Goal: Transaction & Acquisition: Obtain resource

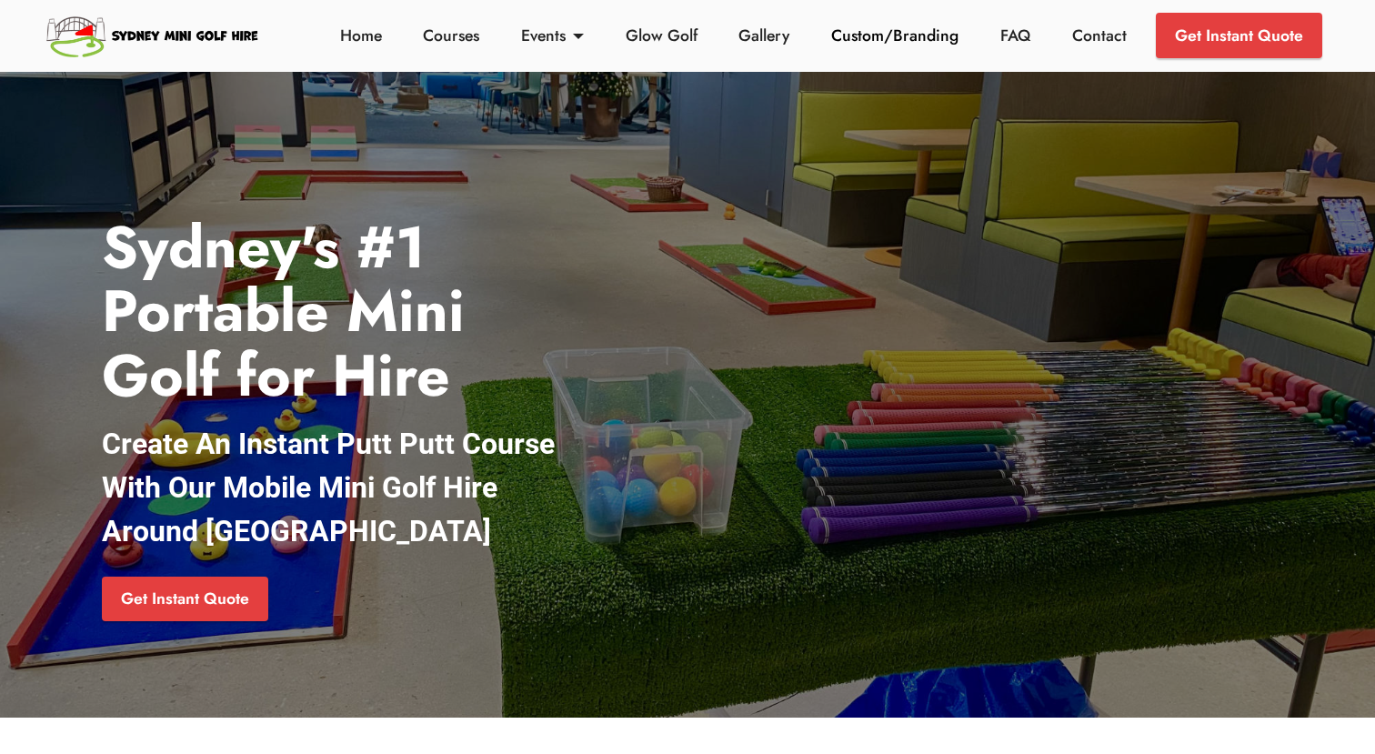
click at [862, 35] on link "Custom/Branding" at bounding box center [895, 36] width 137 height 24
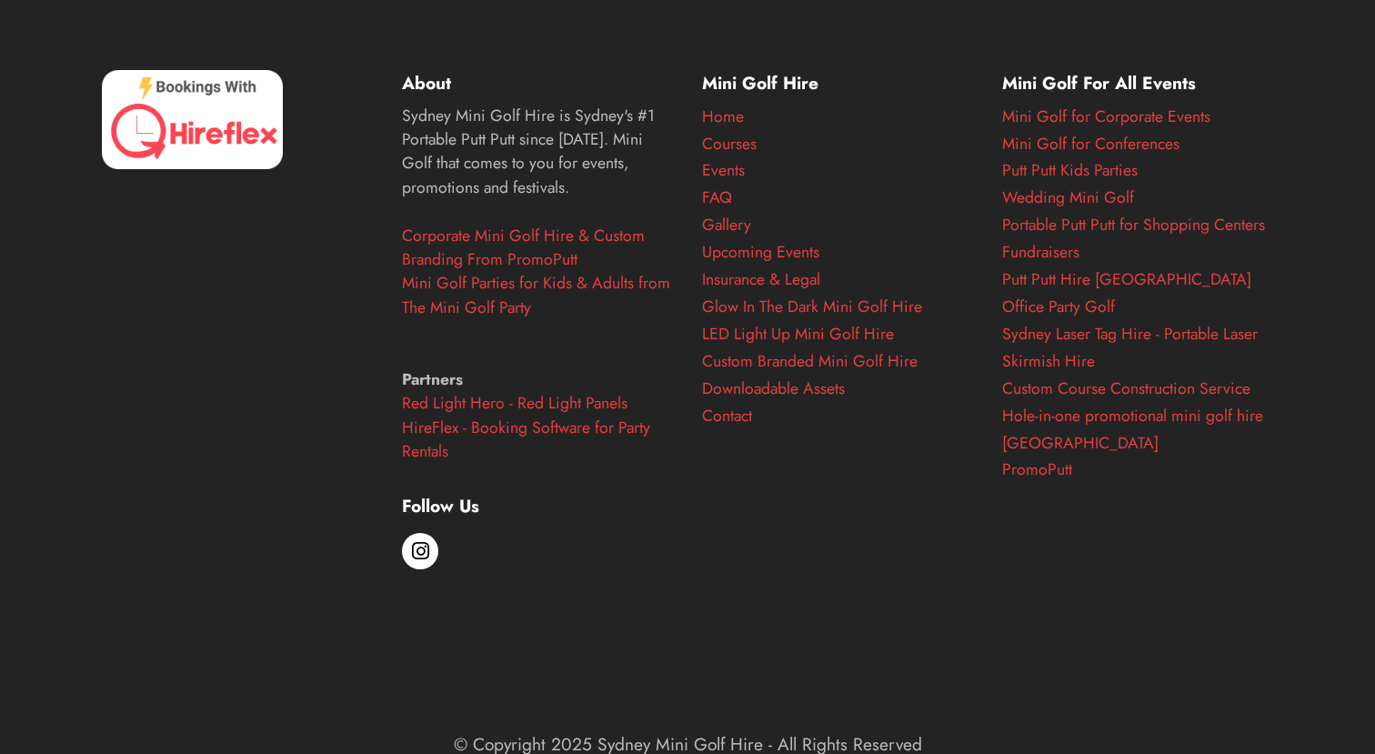
scroll to position [3484, 0]
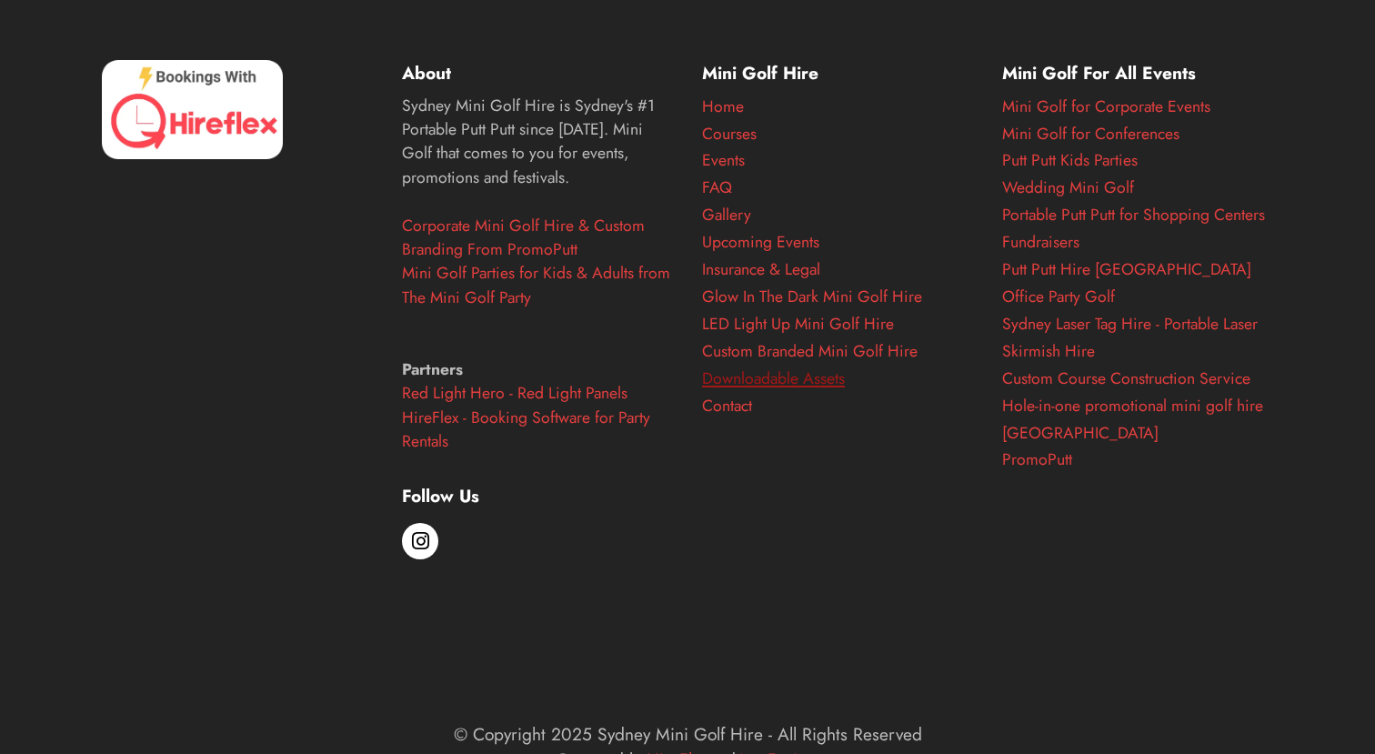
click at [767, 380] on link "Downloadable Assets" at bounding box center [773, 379] width 143 height 24
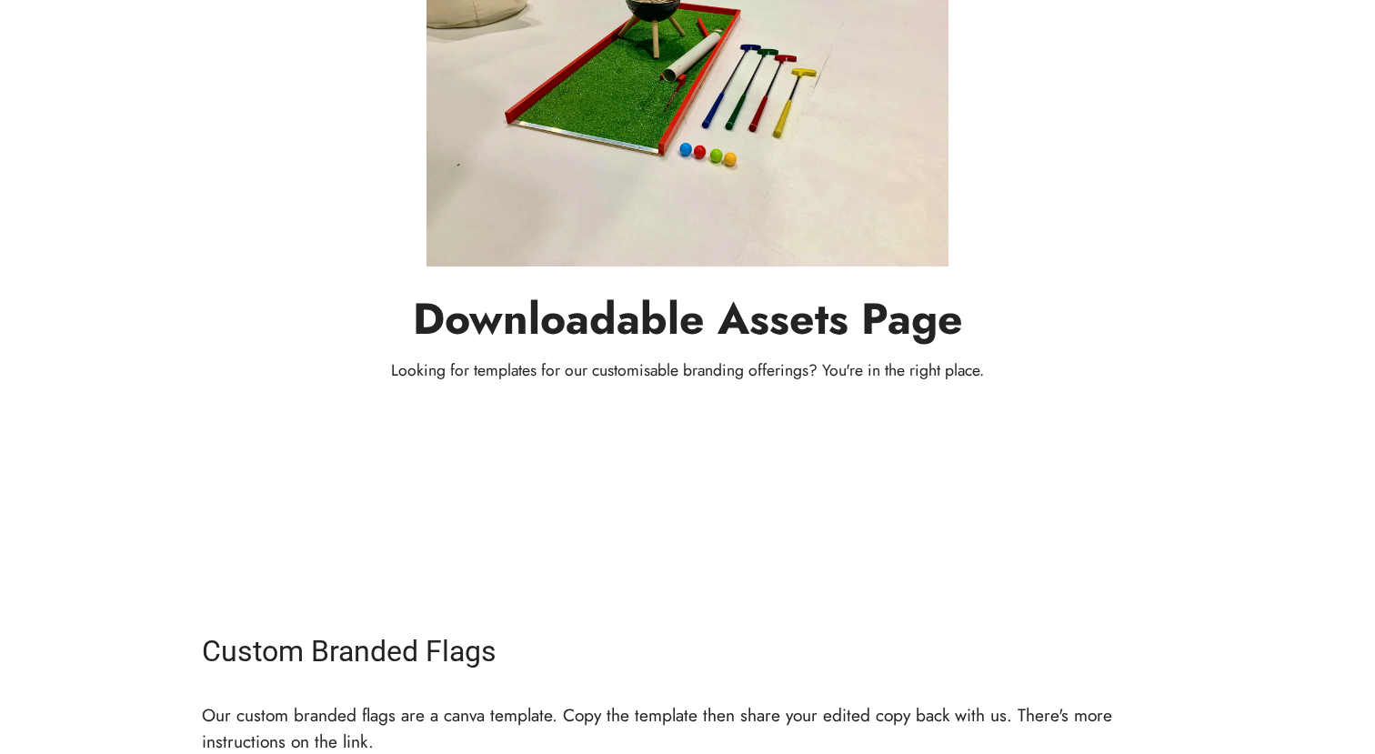
scroll to position [490, 0]
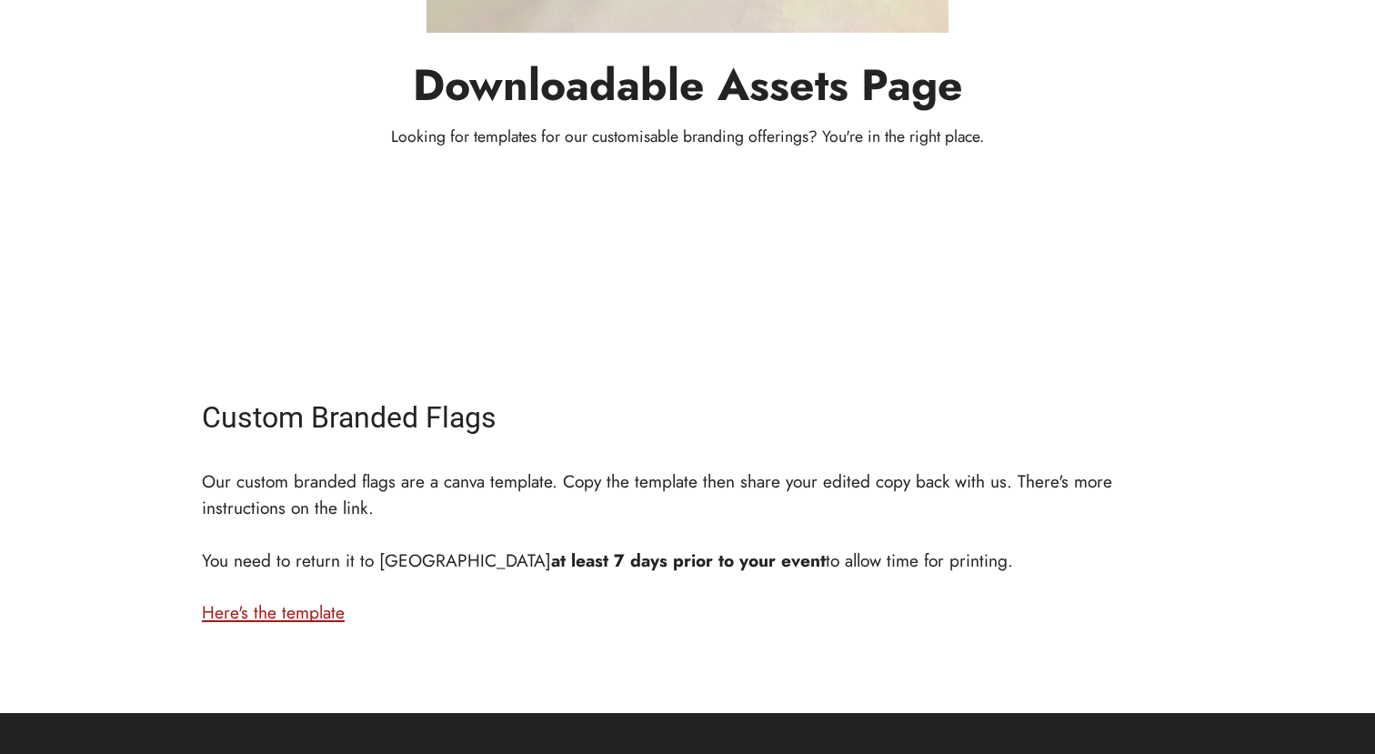
click at [255, 611] on link "Here's the template" at bounding box center [273, 611] width 143 height 25
